Goal: Task Accomplishment & Management: Manage account settings

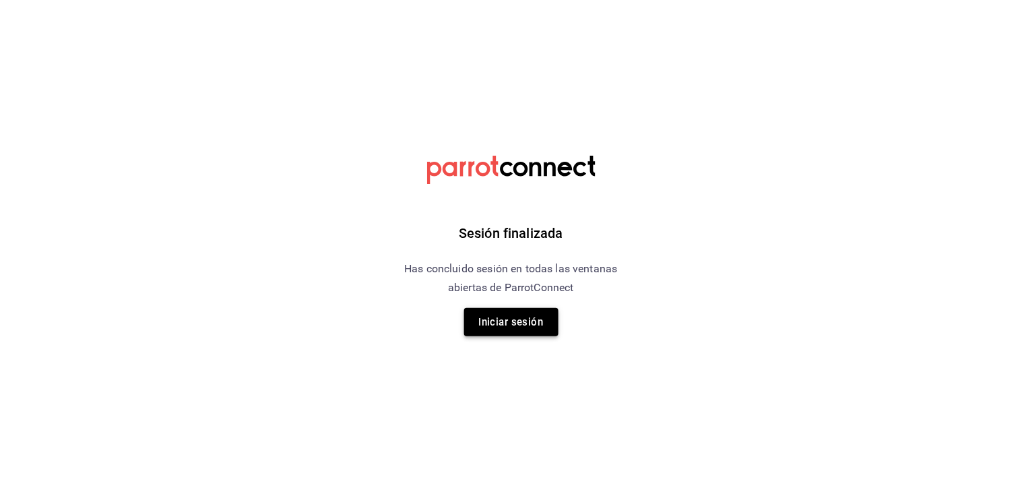
click at [482, 327] on button "Iniciar sesión" at bounding box center [511, 322] width 94 height 28
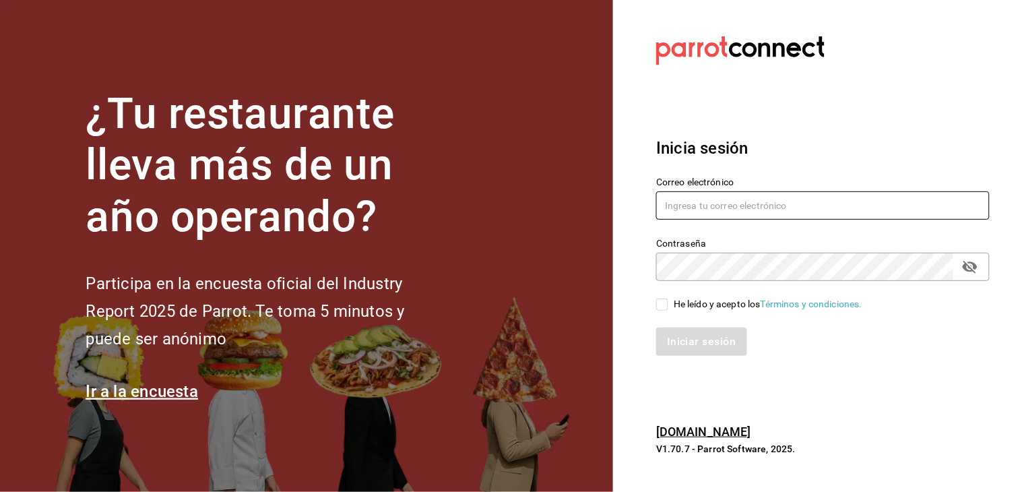
click at [700, 198] on input "text" at bounding box center [822, 205] width 333 height 28
type input "galvanpgv@hotmaiil.com"
click at [664, 303] on input "He leído y acepto los Términos y condiciones." at bounding box center [662, 304] width 12 height 12
checkbox input "true"
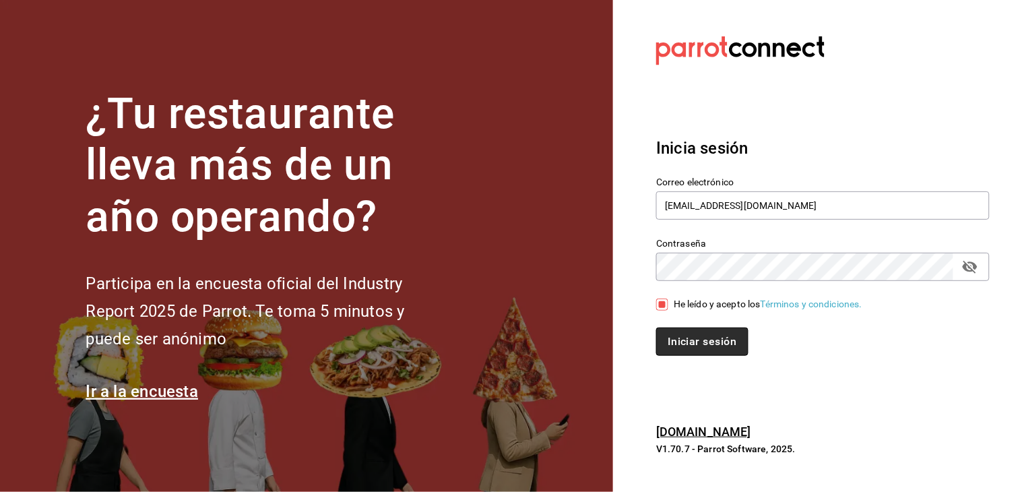
click at [675, 330] on button "Iniciar sesión" at bounding box center [702, 341] width 92 height 28
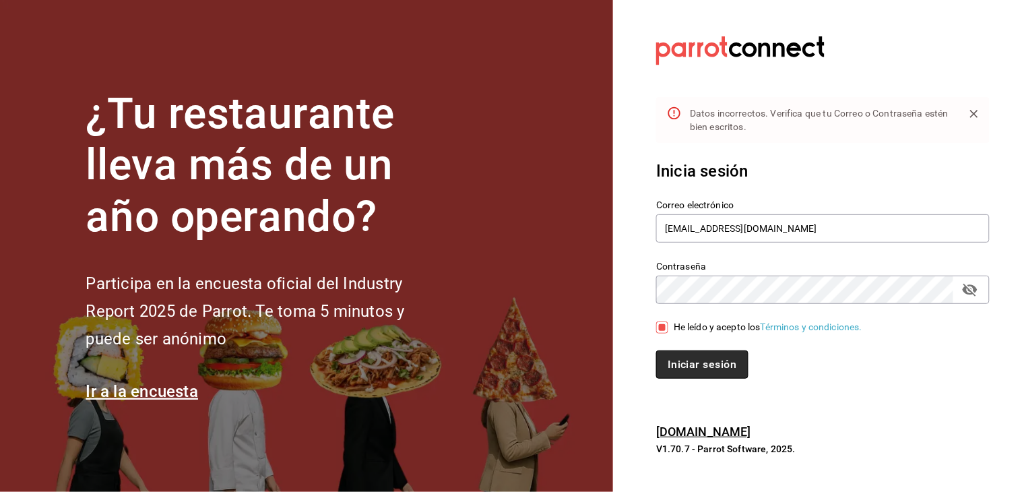
click at [673, 357] on button "Iniciar sesión" at bounding box center [702, 364] width 92 height 28
click at [747, 225] on input "galvanpgv@hotmaiil.com" at bounding box center [822, 228] width 333 height 28
type input "[EMAIL_ADDRESS][DOMAIN_NAME]"
click at [656, 350] on button "Iniciar sesión" at bounding box center [701, 364] width 90 height 28
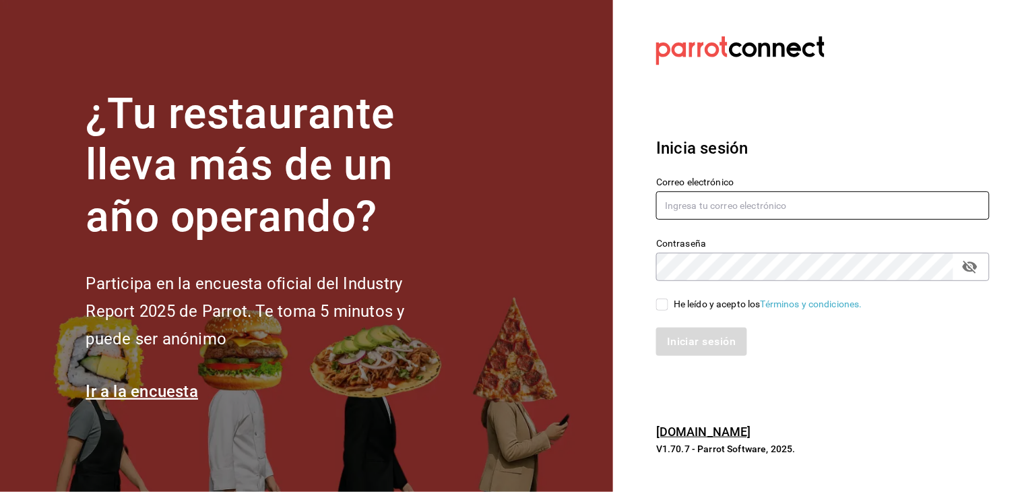
click at [702, 192] on input "text" at bounding box center [822, 205] width 333 height 28
type input "[EMAIL_ADDRESS][DOMAIN_NAME]"
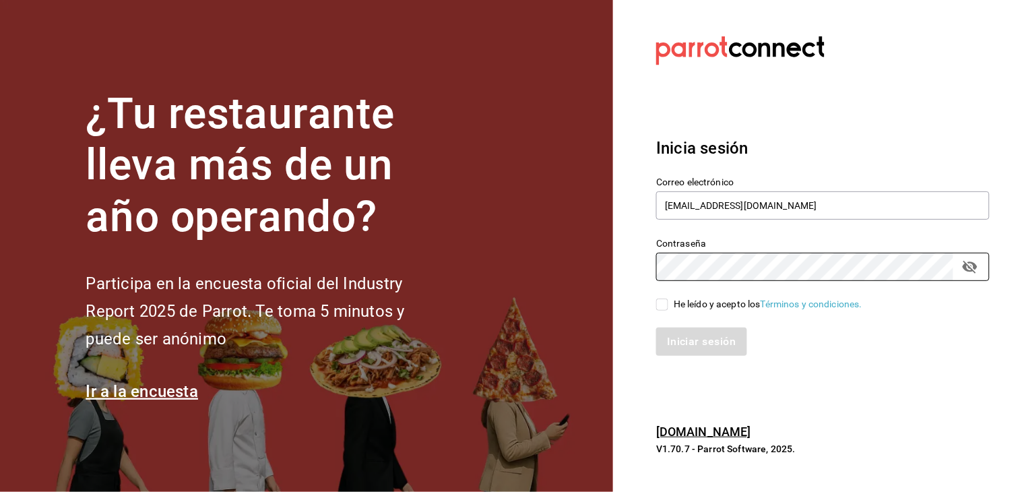
click at [661, 302] on input "He leído y acepto los Términos y condiciones." at bounding box center [662, 304] width 12 height 12
checkbox input "true"
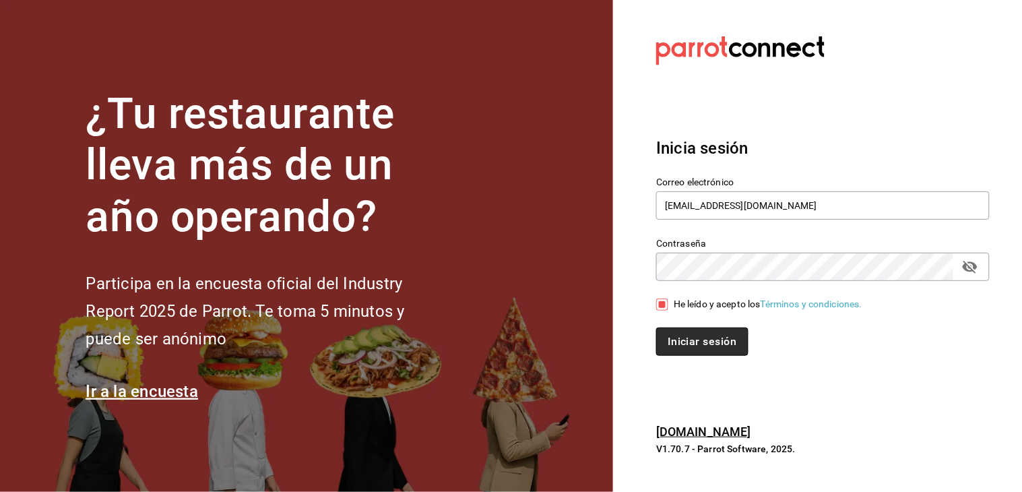
click at [675, 337] on button "Iniciar sesión" at bounding box center [702, 341] width 92 height 28
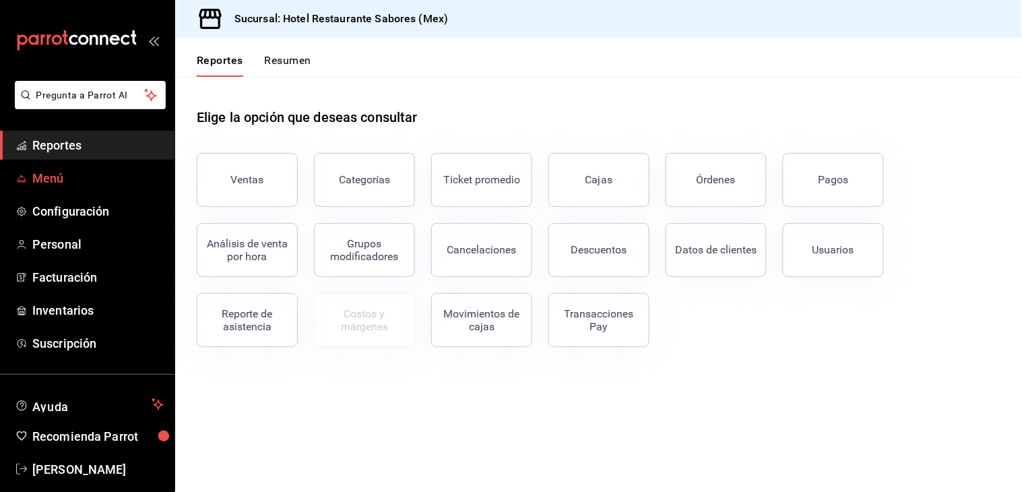
click at [42, 171] on span "Menú" at bounding box center [97, 178] width 131 height 18
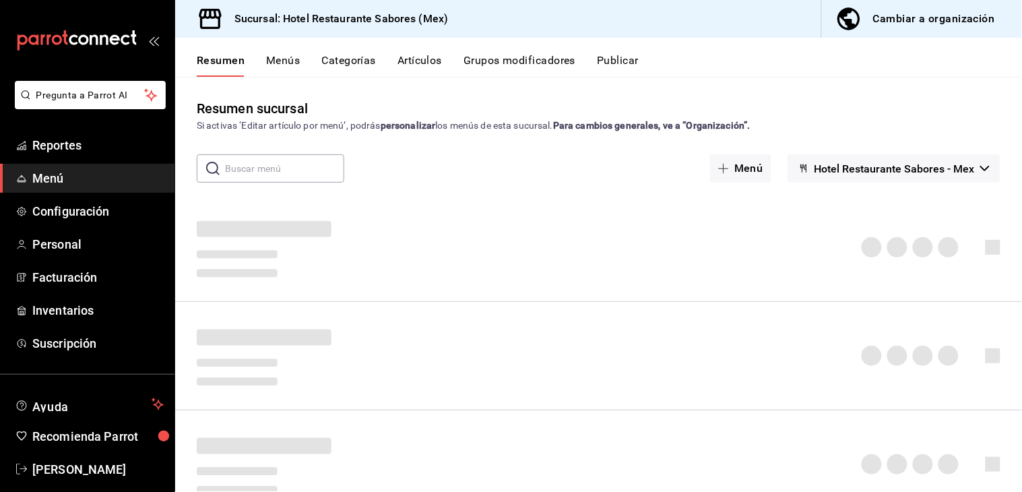
click at [935, 18] on div "Cambiar a organización" at bounding box center [934, 18] width 122 height 19
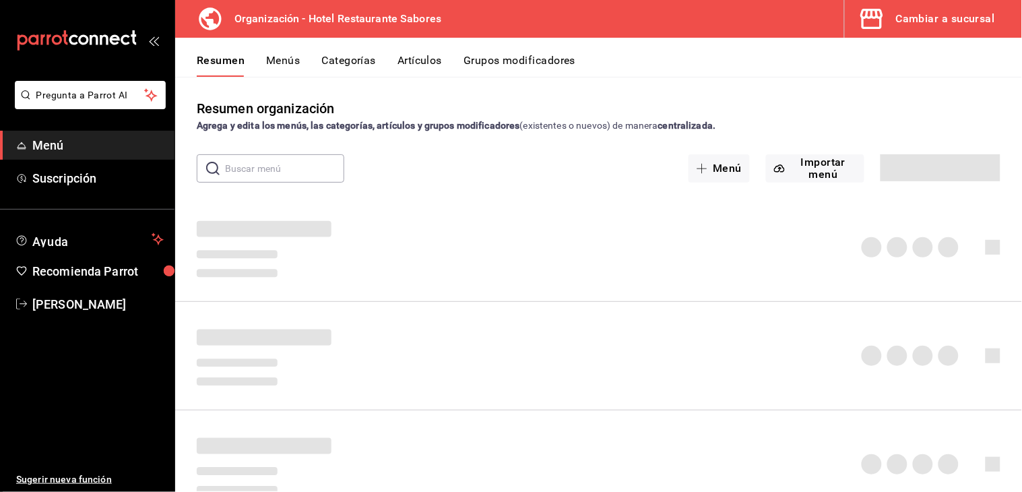
click at [434, 48] on div "Resumen Menús Categorías Artículos Grupos modificadores" at bounding box center [598, 57] width 846 height 39
click at [430, 61] on button "Artículos" at bounding box center [419, 65] width 44 height 23
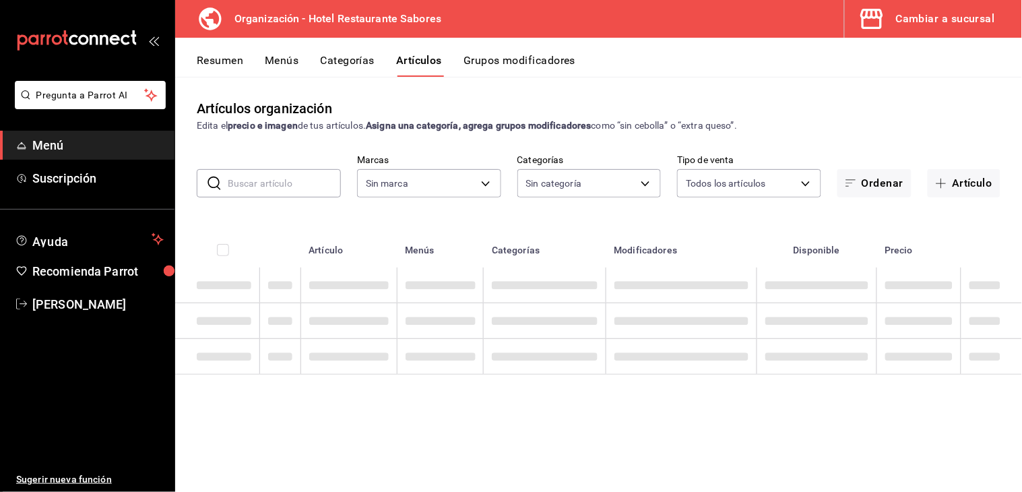
type input "f4040dc8-71b7-4591-8cb8-e90457066f04"
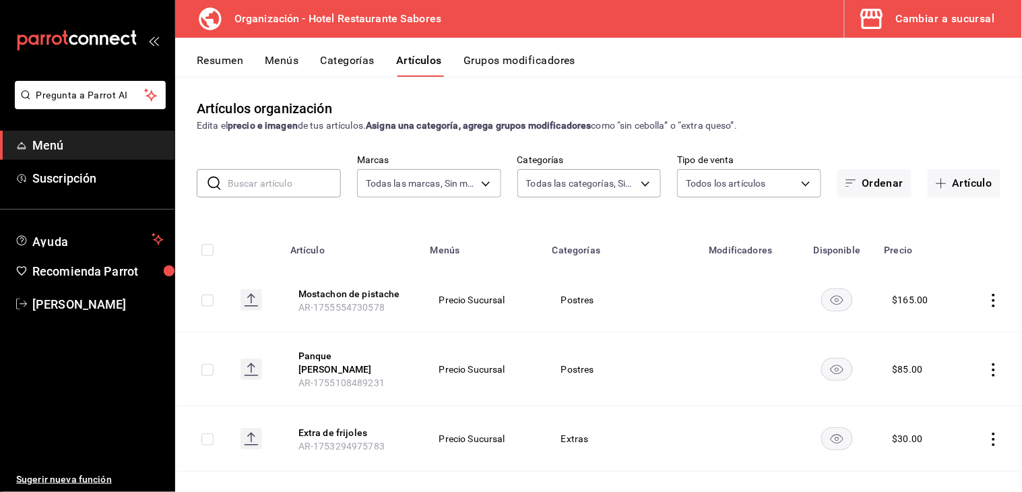
type input "eff53303-0f94-4035-b1d5-ed789324f30f,ad720c30-f9b9-443b-ada1-476edbd4af1a,42a01…"
click at [246, 179] on input "text" at bounding box center [284, 183] width 113 height 27
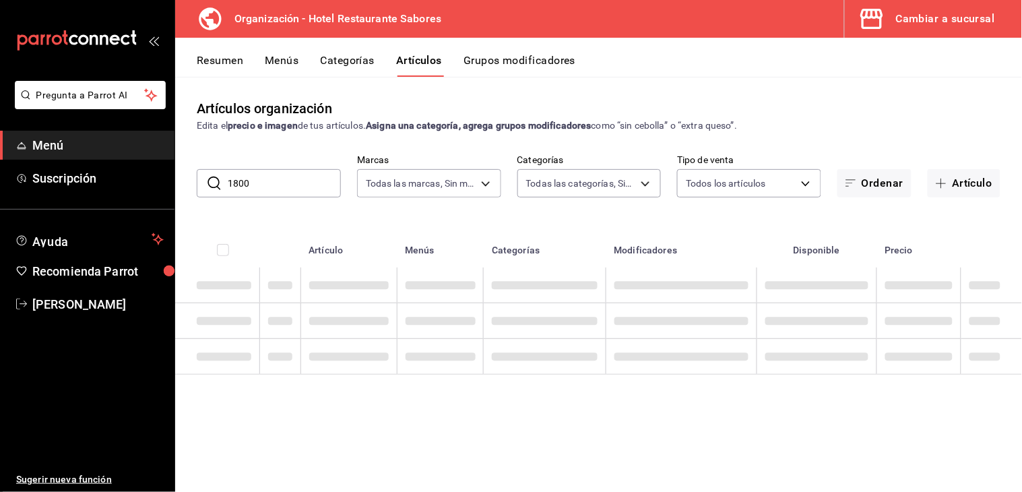
type input "1800"
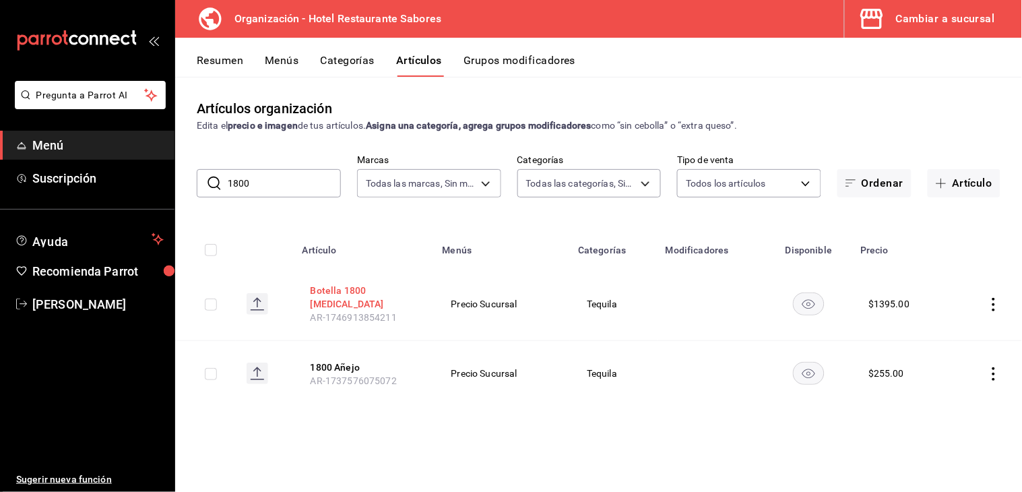
click at [346, 290] on button "Botella 1800 [MEDICAL_DATA]" at bounding box center [364, 297] width 108 height 27
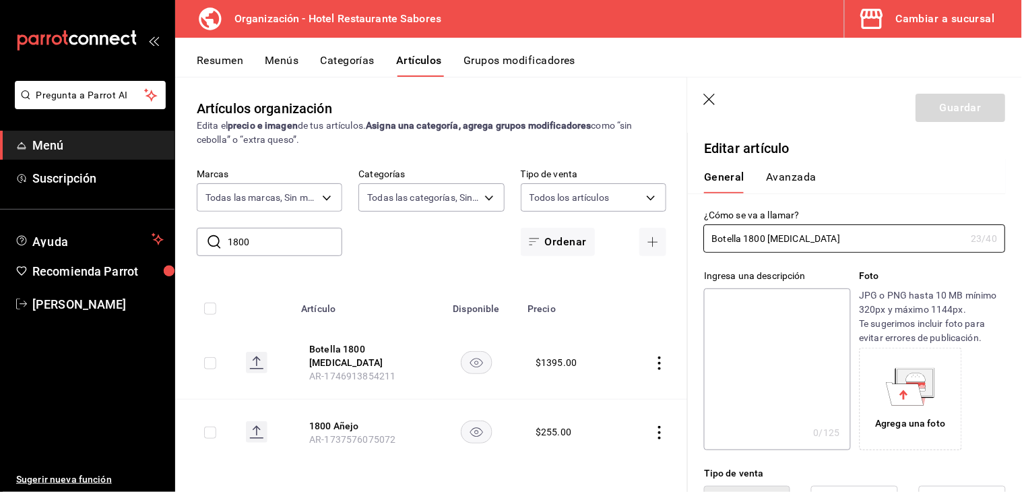
click at [985, 205] on div "¿Cómo se va a llamar? Botella 1800 [MEDICAL_DATA] 23 /40 ¿Cómo se va a llamar?" at bounding box center [847, 222] width 318 height 59
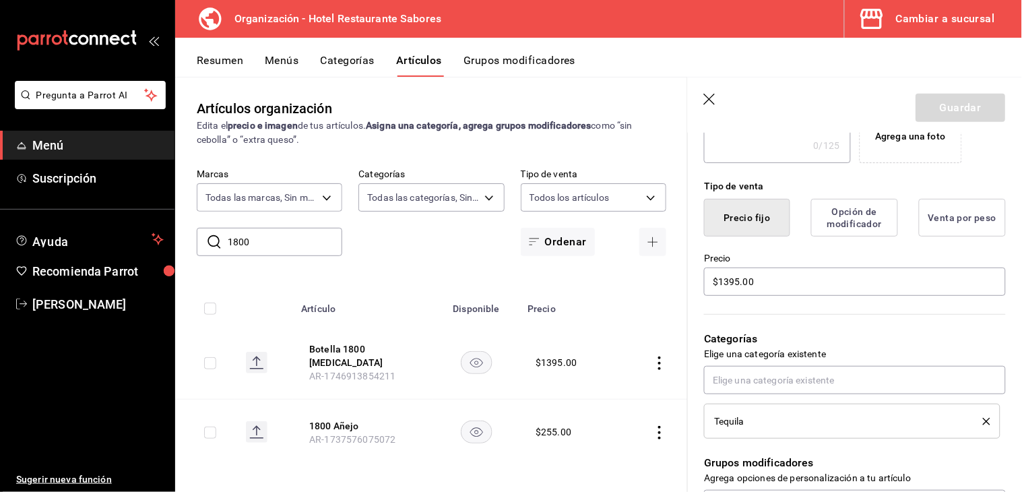
scroll to position [312, 0]
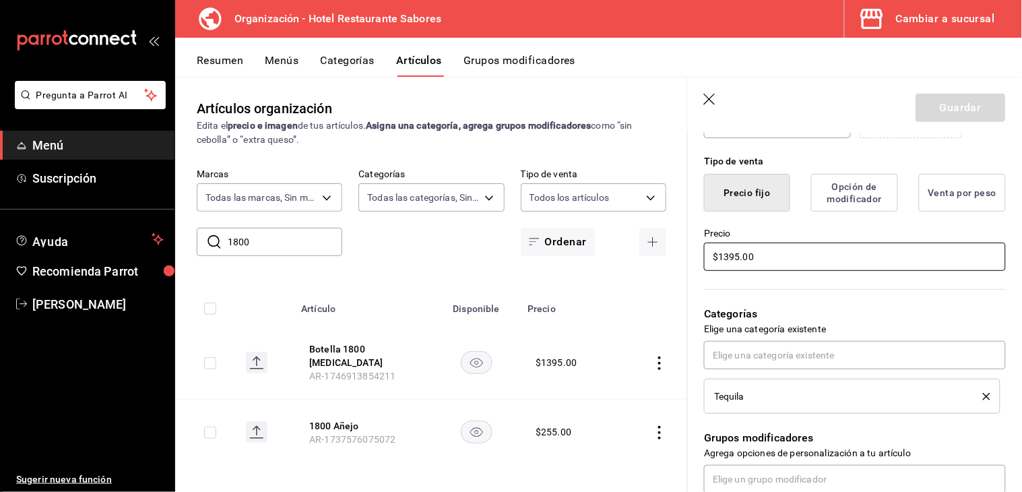
click at [729, 258] on input "$1395.00" at bounding box center [855, 256] width 302 height 28
type input "$1765.00"
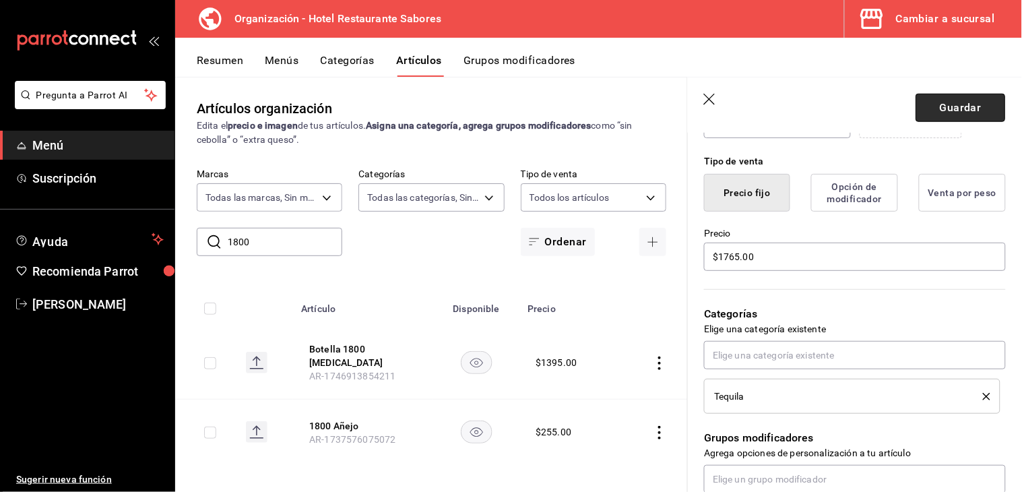
click at [937, 110] on button "Guardar" at bounding box center [961, 108] width 90 height 28
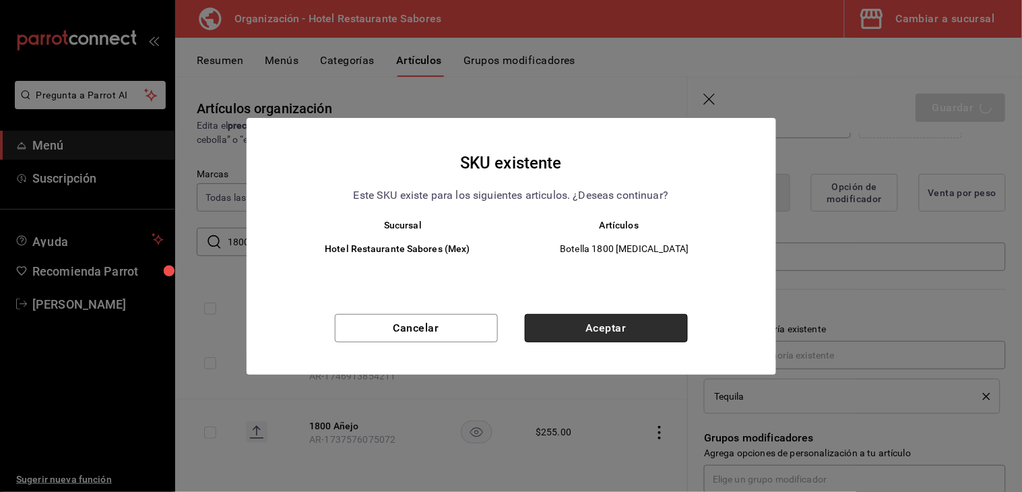
click at [552, 326] on button "Aceptar" at bounding box center [606, 328] width 163 height 28
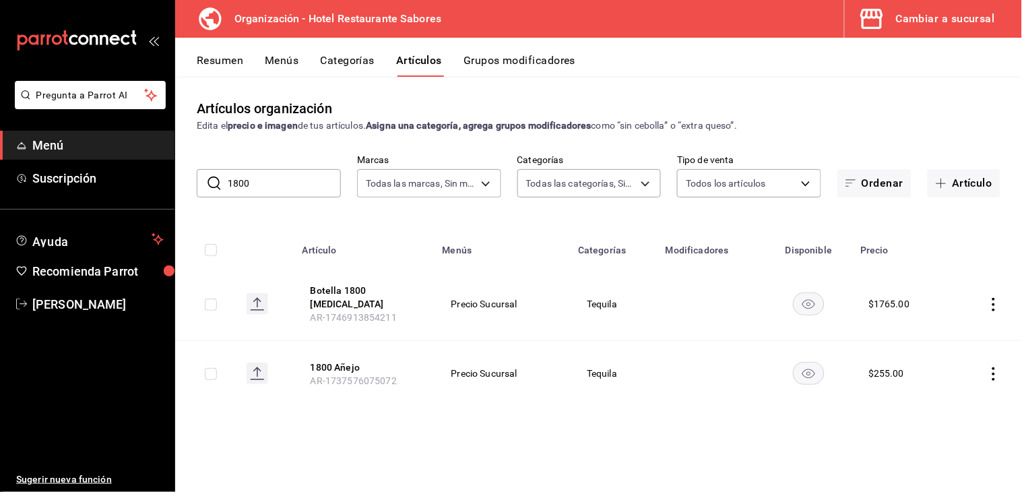
click at [224, 61] on button "Resumen" at bounding box center [220, 65] width 46 height 23
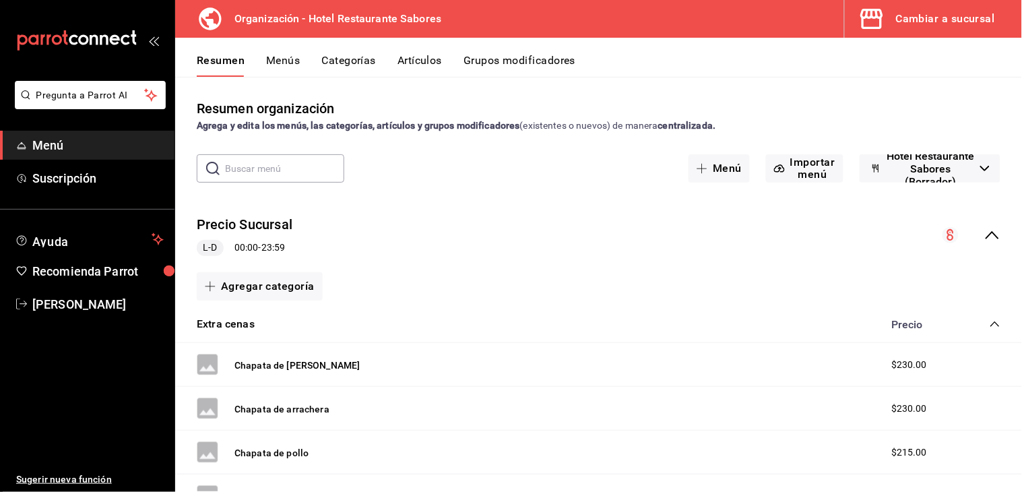
click at [285, 61] on button "Menús" at bounding box center [283, 65] width 34 height 23
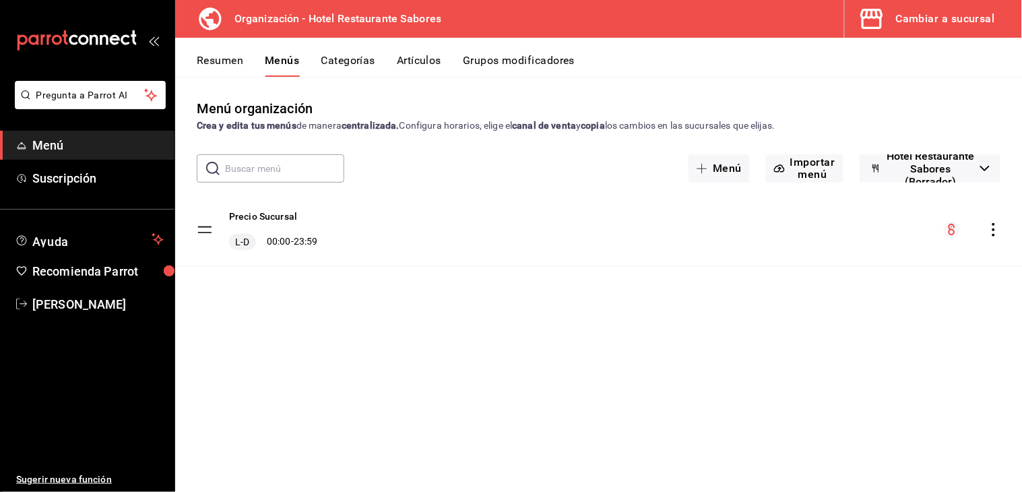
click at [993, 232] on icon "actions" at bounding box center [993, 229] width 13 height 13
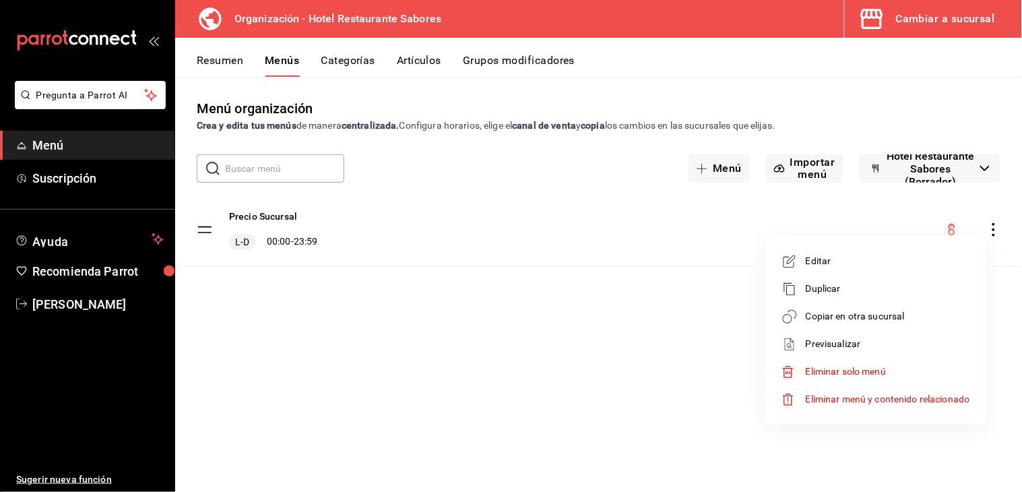
click at [831, 318] on span "Copiar en otra sucursal" at bounding box center [887, 316] width 164 height 14
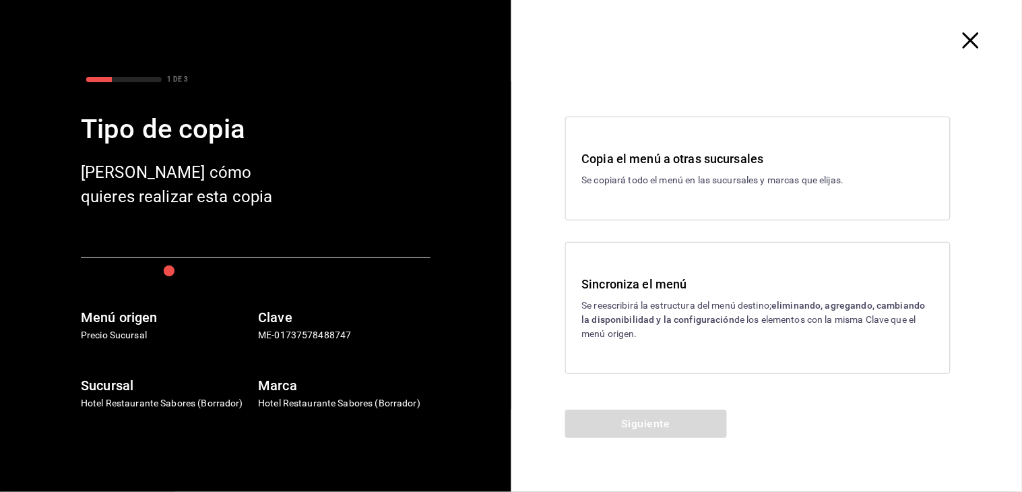
click at [651, 294] on div "Sincroniza el menú Se reescribirá la estructura del menú destino; eliminando, a…" at bounding box center [758, 308] width 352 height 66
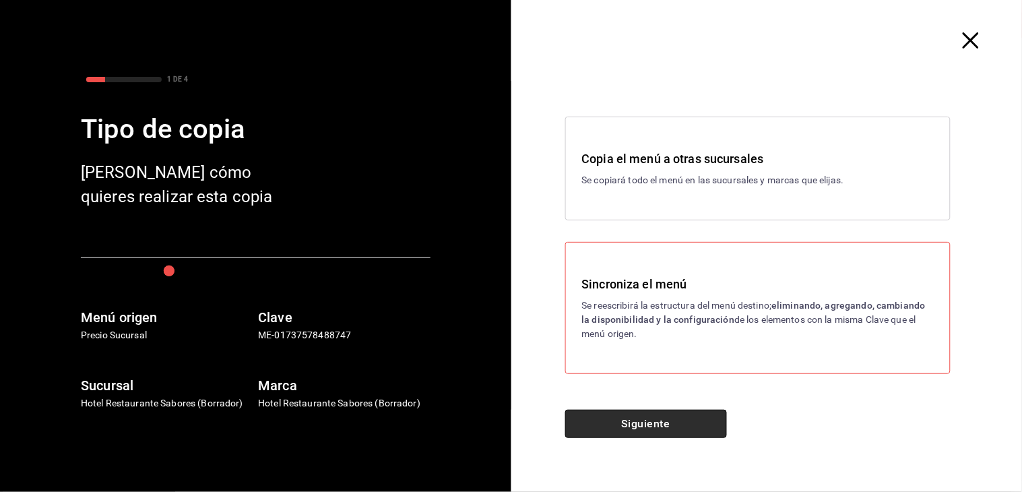
click at [652, 430] on button "Siguiente" at bounding box center [646, 423] width 162 height 28
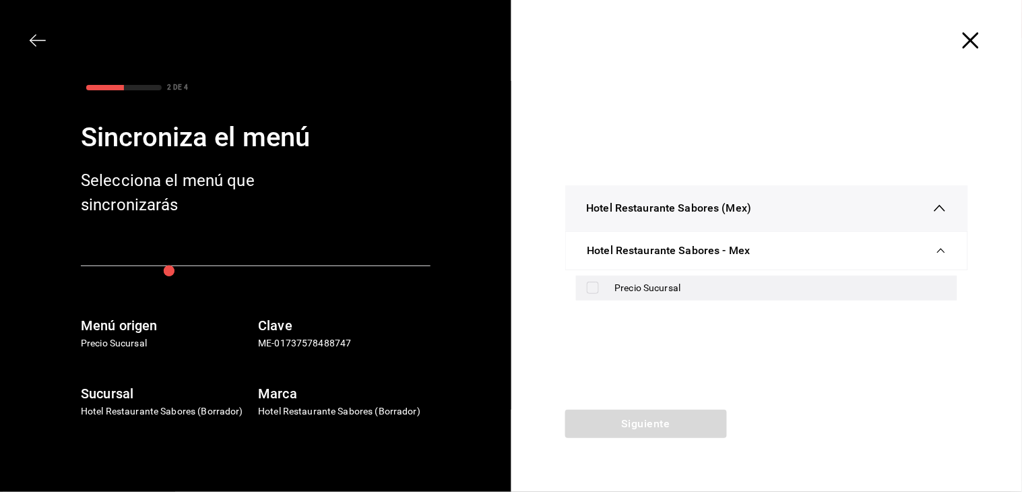
click at [590, 285] on input "checkbox" at bounding box center [593, 287] width 12 height 12
checkbox input "true"
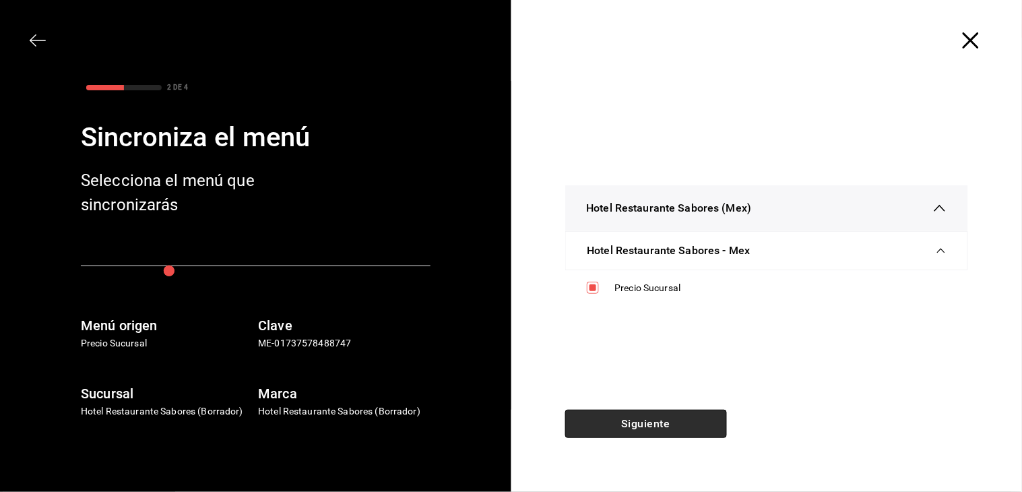
click at [650, 418] on button "Siguiente" at bounding box center [646, 423] width 162 height 28
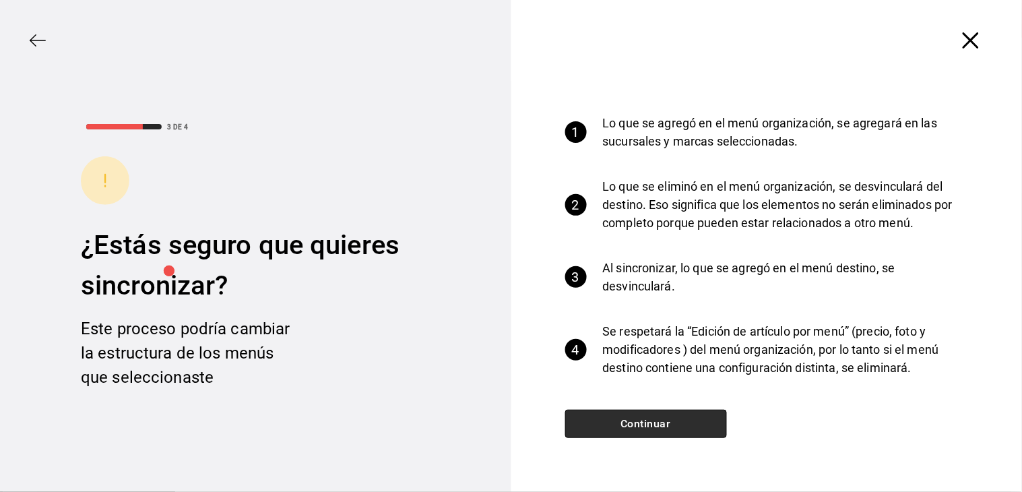
click at [652, 422] on button "Continuar" at bounding box center [646, 423] width 162 height 28
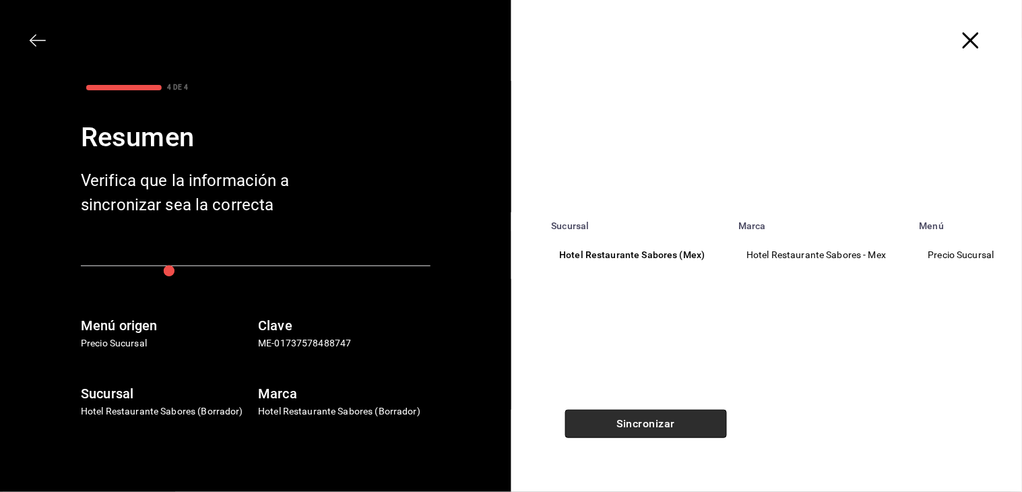
click at [652, 422] on button "Sincronizar" at bounding box center [646, 423] width 162 height 28
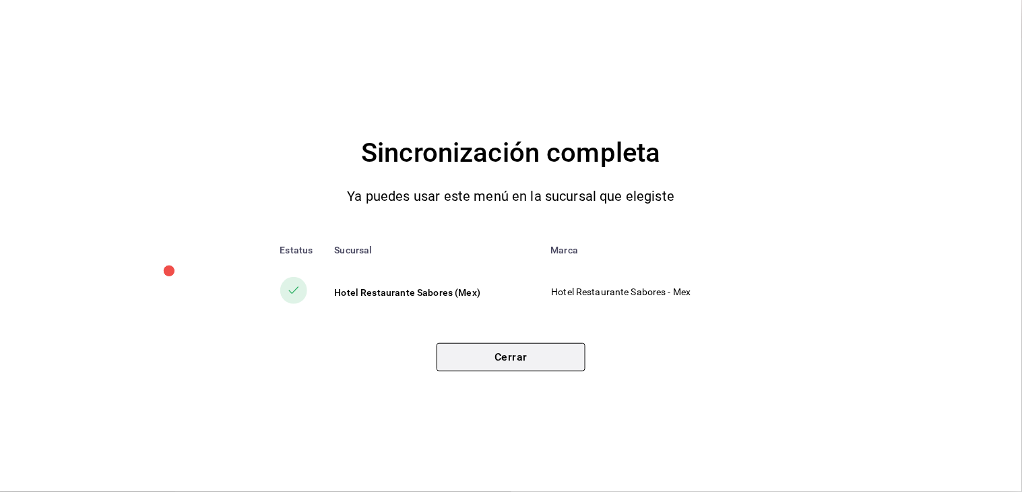
click at [525, 350] on button "Cerrar" at bounding box center [510, 357] width 149 height 28
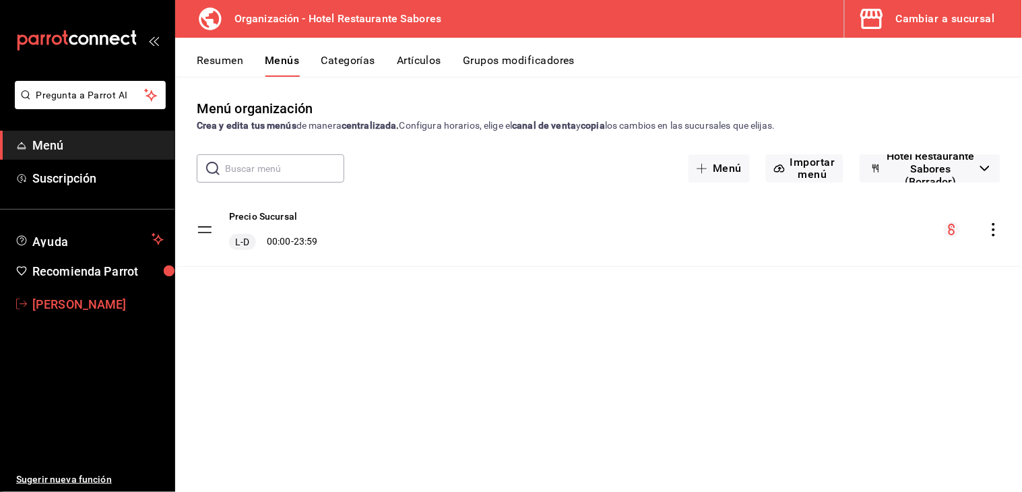
click at [36, 305] on span "[PERSON_NAME]" at bounding box center [97, 304] width 131 height 18
